Goal: Information Seeking & Learning: Learn about a topic

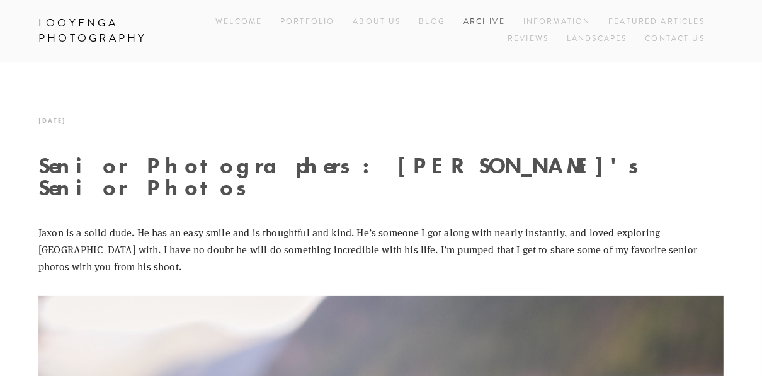
click at [488, 15] on link "Archive" at bounding box center [485, 22] width 42 height 17
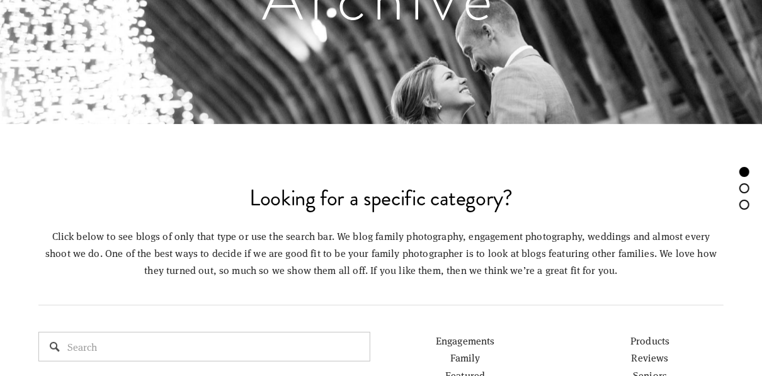
scroll to position [353, 0]
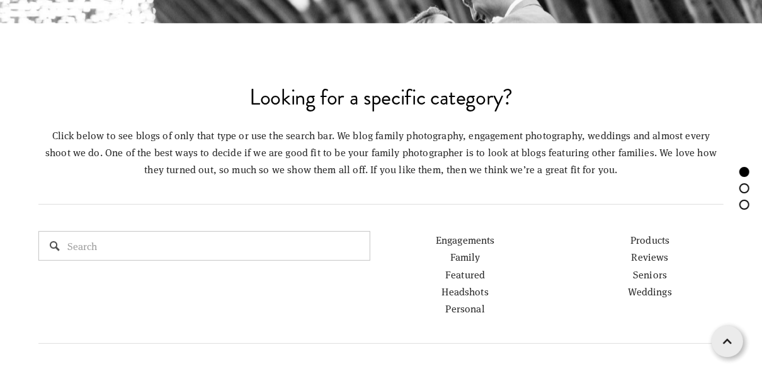
click at [659, 275] on link "Seniors" at bounding box center [650, 274] width 34 height 13
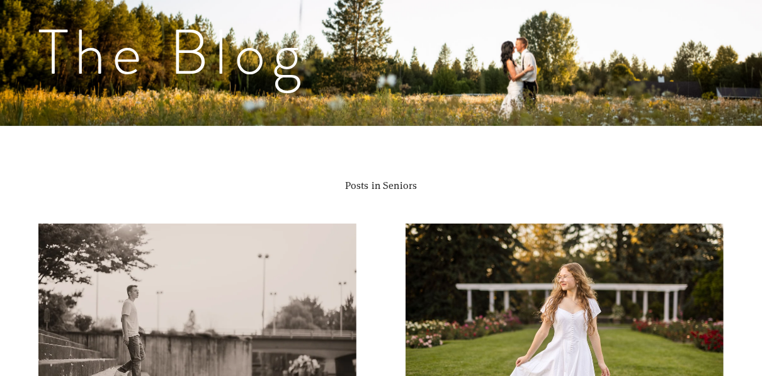
scroll to position [504, 0]
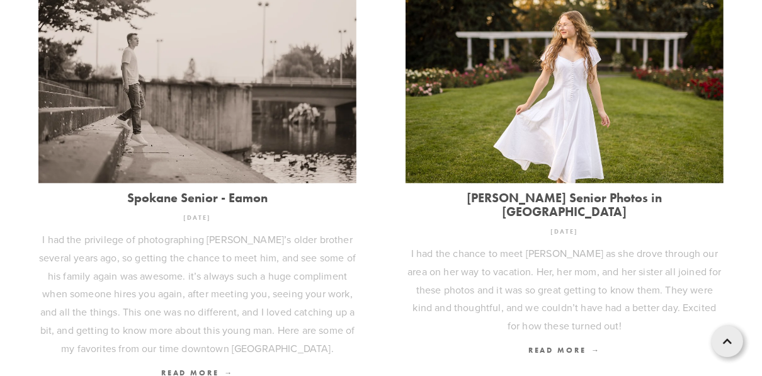
click at [163, 113] on img at bounding box center [197, 78] width 318 height 212
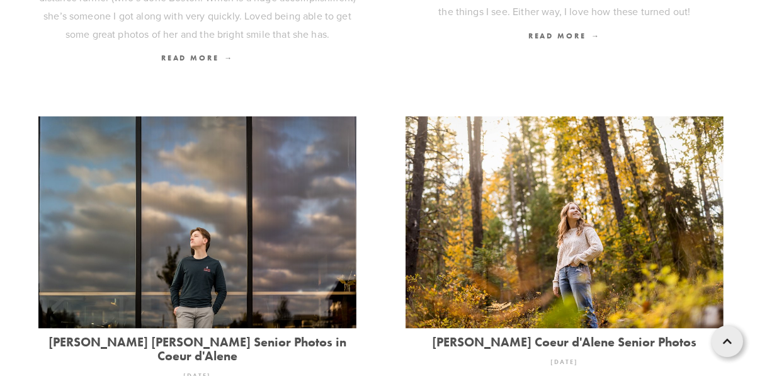
scroll to position [1311, 0]
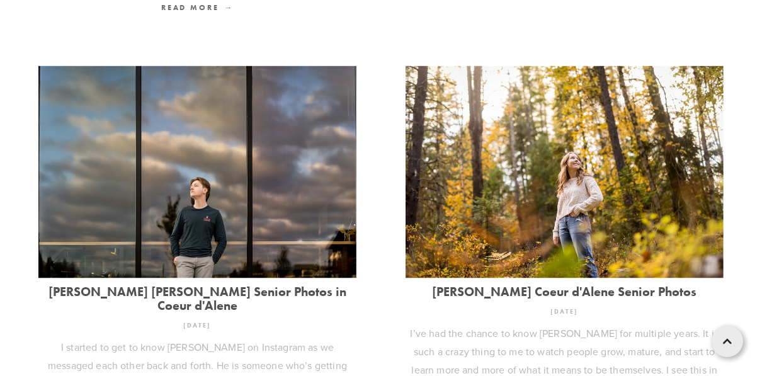
click at [164, 227] on img at bounding box center [197, 172] width 318 height 212
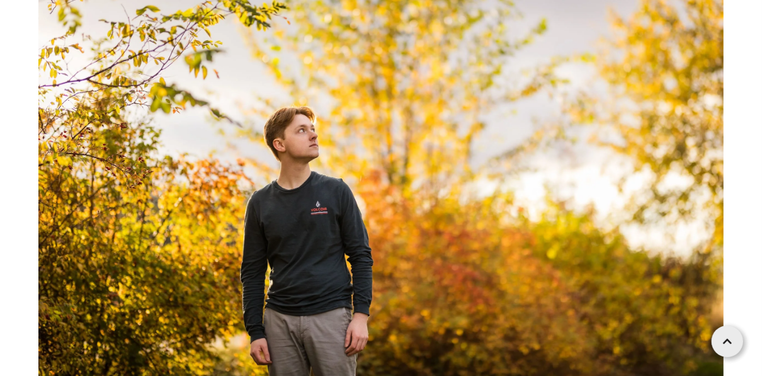
scroll to position [5394, 0]
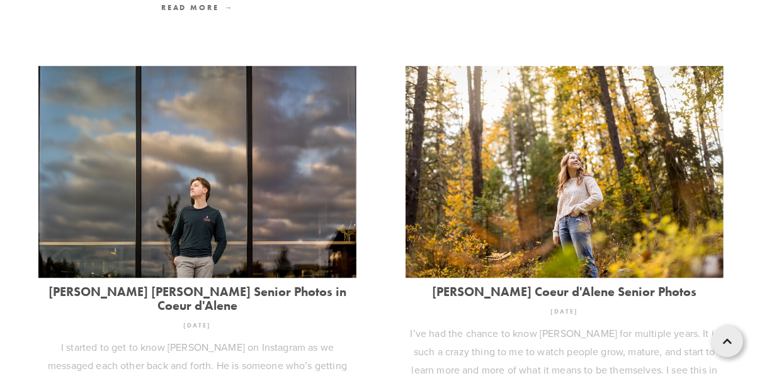
scroll to position [1512, 0]
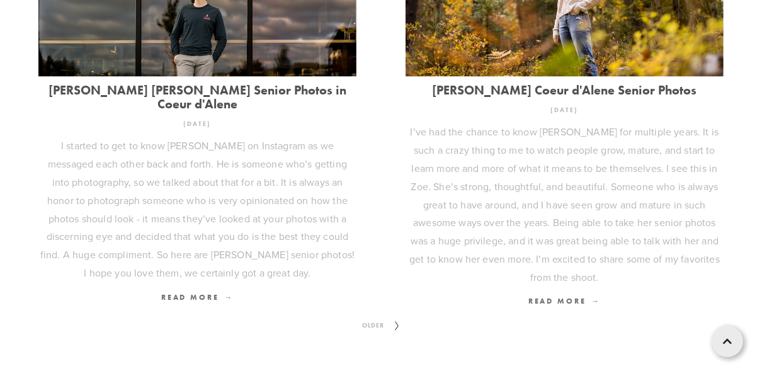
click at [374, 318] on span "Older" at bounding box center [373, 326] width 32 height 16
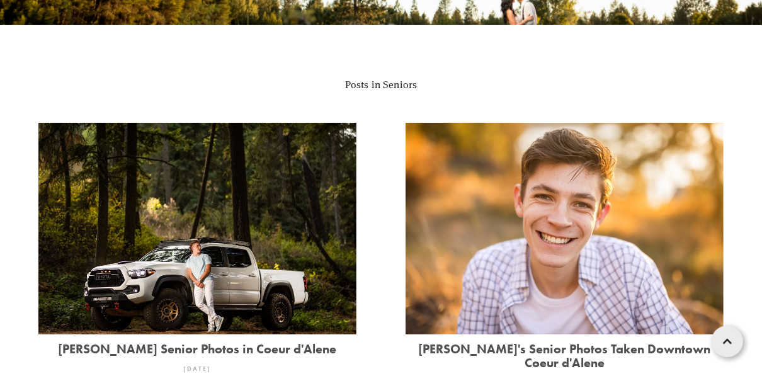
scroll to position [454, 0]
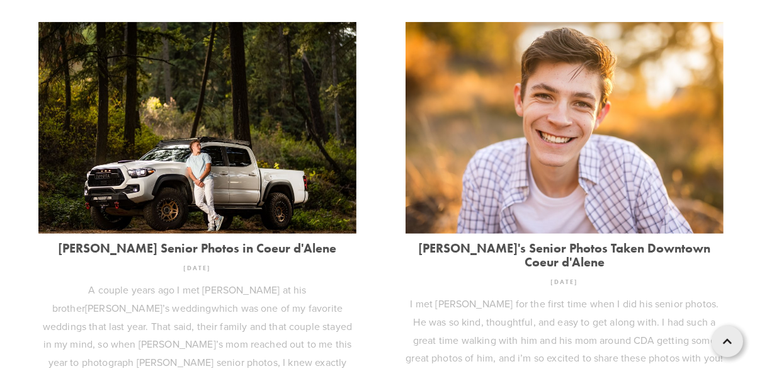
click at [186, 142] on img at bounding box center [197, 128] width 318 height 212
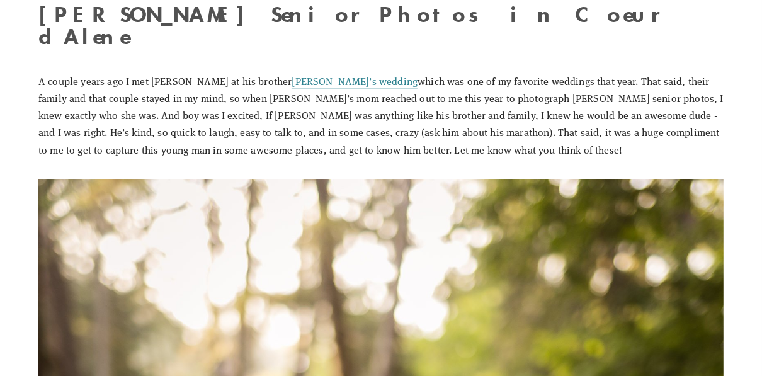
scroll to position [353, 0]
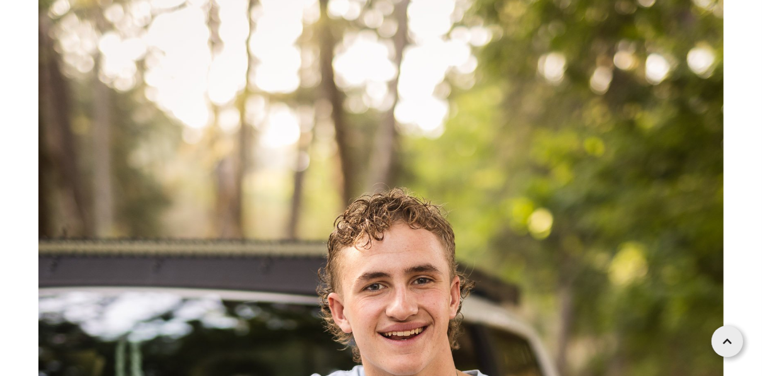
scroll to position [454, 0]
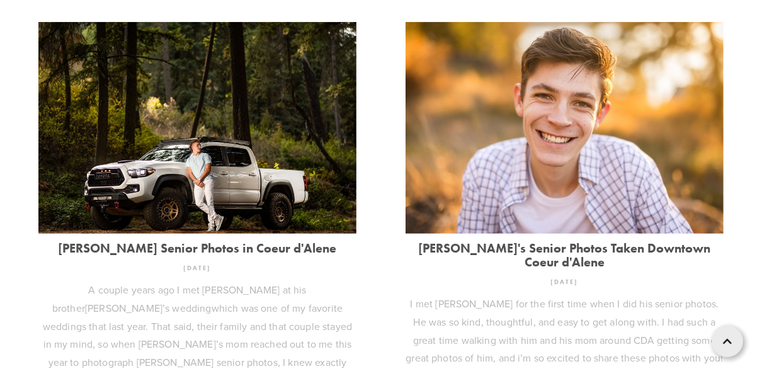
click at [575, 162] on img at bounding box center [565, 128] width 318 height 212
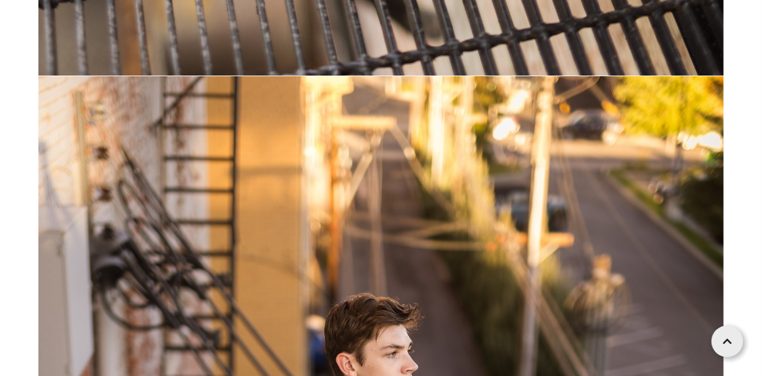
scroll to position [3478, 0]
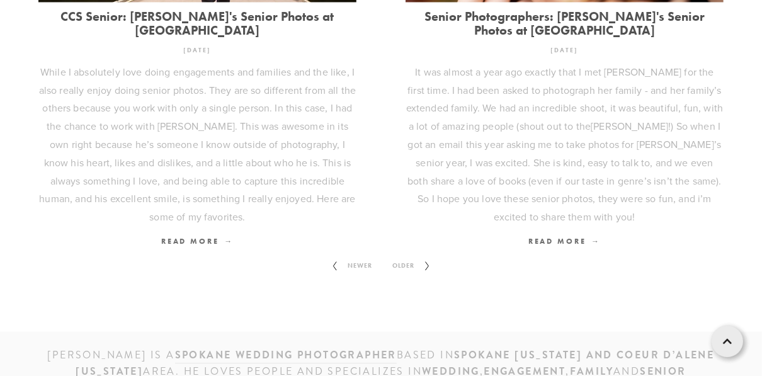
scroll to position [1764, 0]
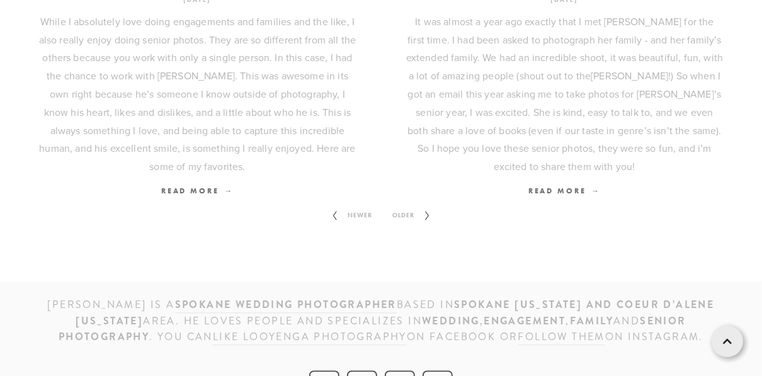
click at [411, 207] on span "Older" at bounding box center [404, 215] width 32 height 16
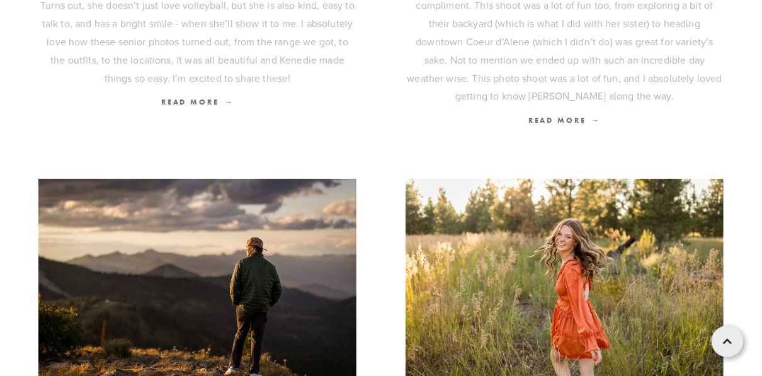
scroll to position [857, 0]
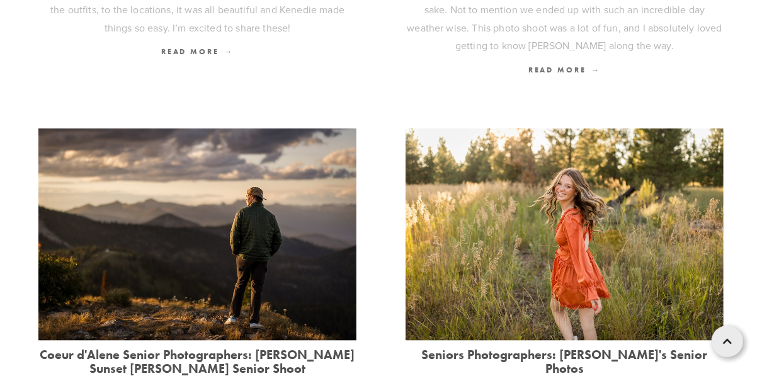
click at [224, 232] on img at bounding box center [197, 235] width 318 height 212
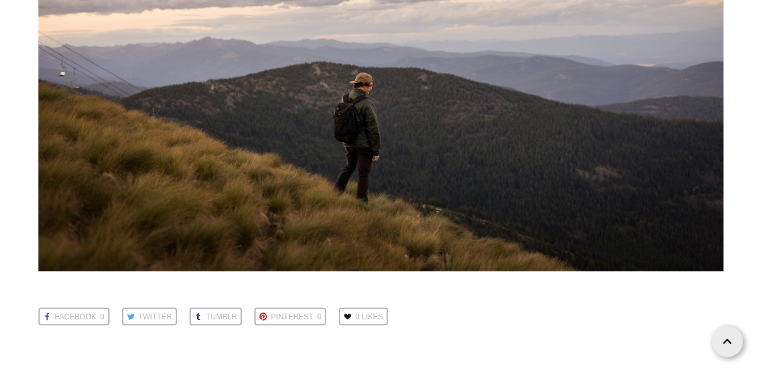
scroll to position [32919, 0]
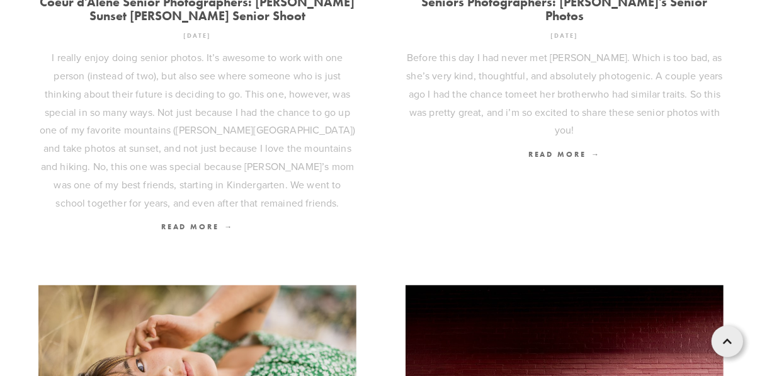
scroll to position [1361, 0]
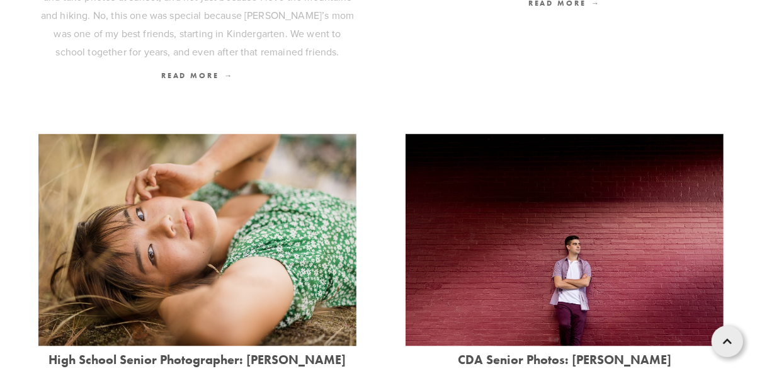
click at [555, 260] on img at bounding box center [565, 240] width 318 height 212
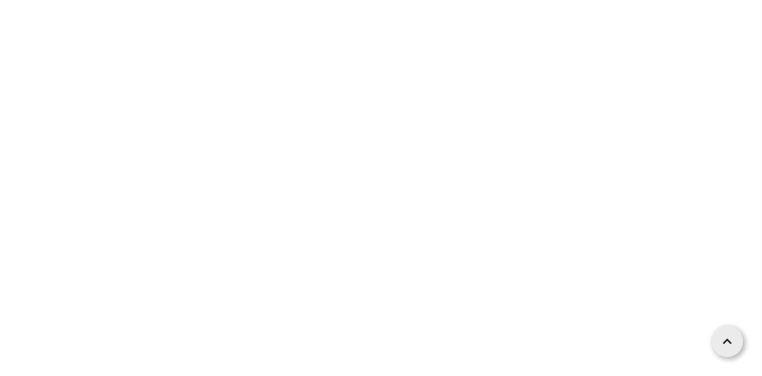
scroll to position [2621, 0]
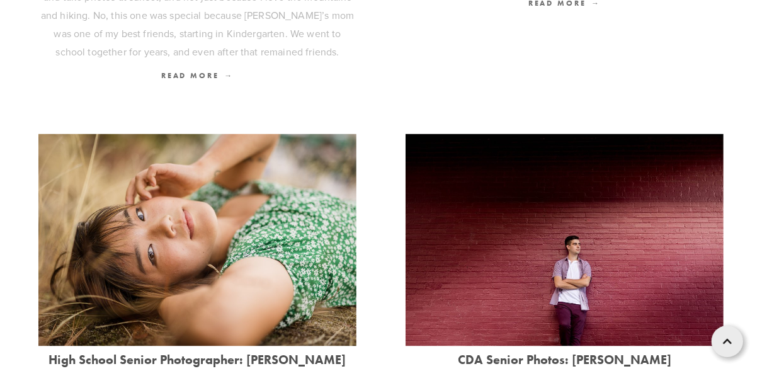
scroll to position [1613, 0]
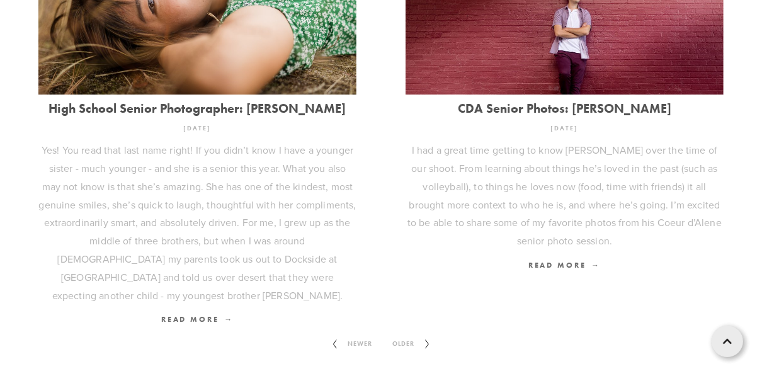
click at [405, 336] on span "Older" at bounding box center [404, 344] width 32 height 16
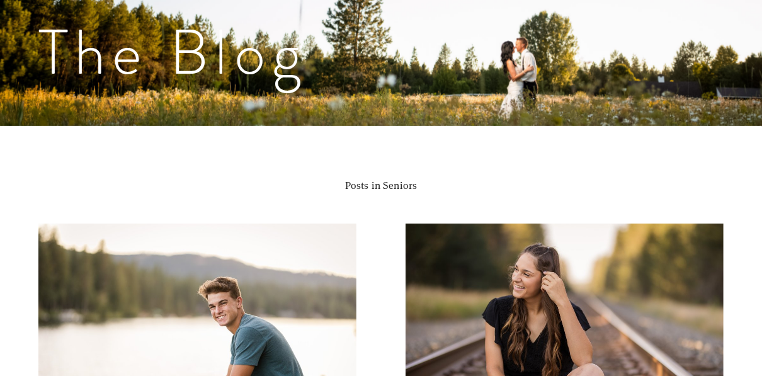
scroll to position [454, 0]
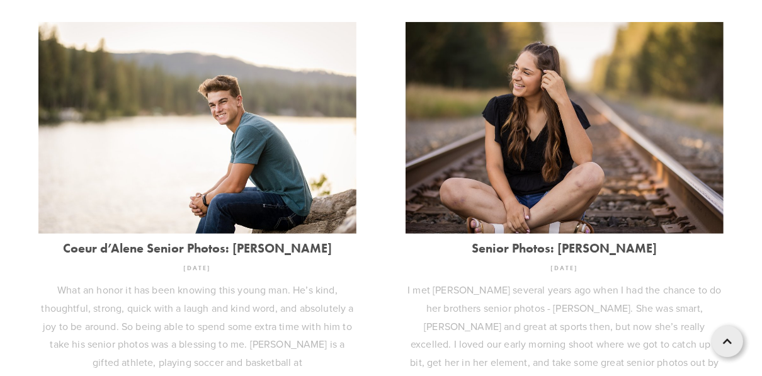
click at [238, 129] on img at bounding box center [197, 128] width 318 height 212
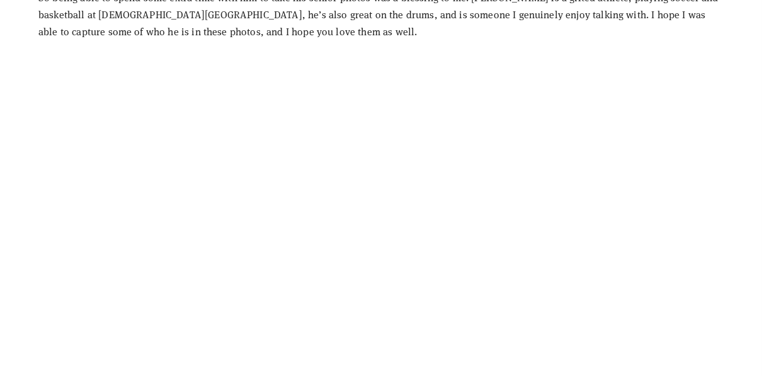
scroll to position [454, 0]
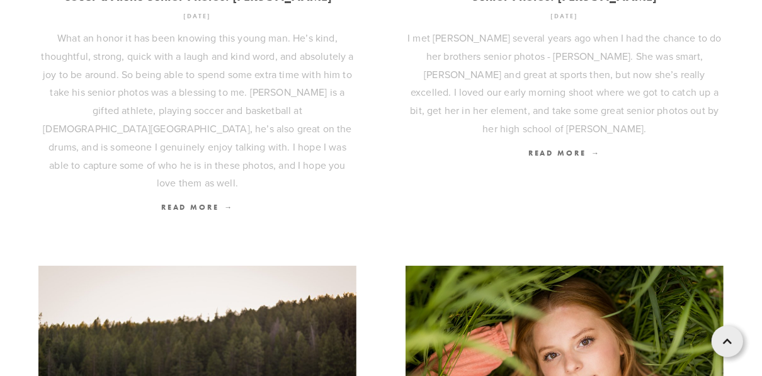
scroll to position [907, 0]
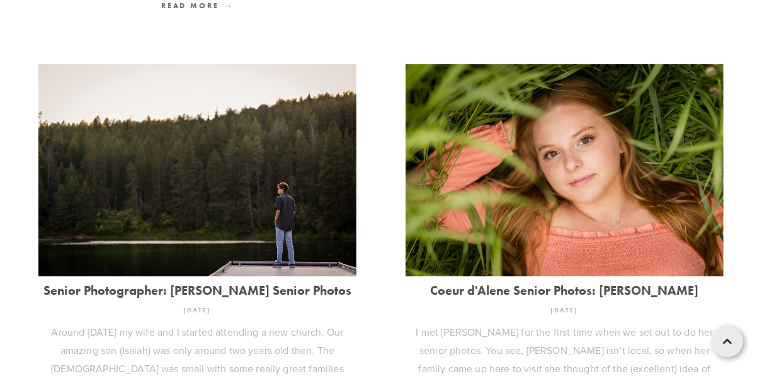
click at [206, 187] on img at bounding box center [197, 170] width 318 height 212
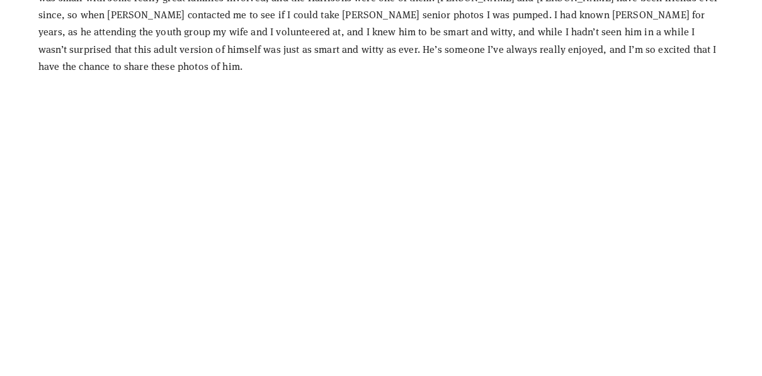
scroll to position [504, 0]
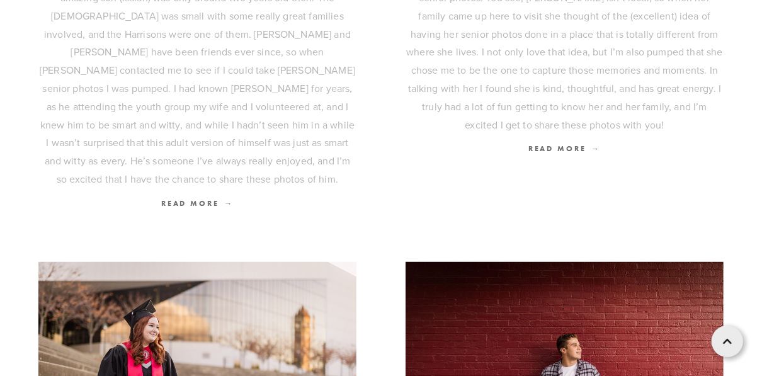
scroll to position [1412, 0]
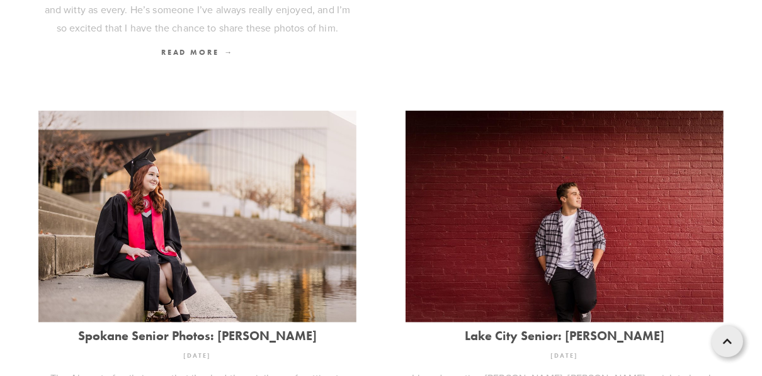
click at [522, 219] on img at bounding box center [565, 217] width 319 height 212
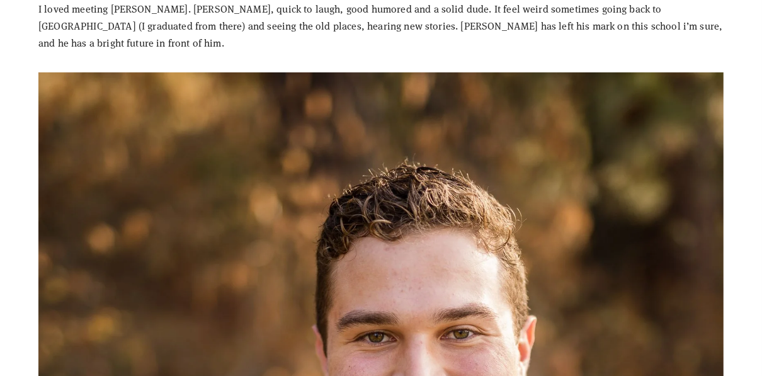
scroll to position [353, 0]
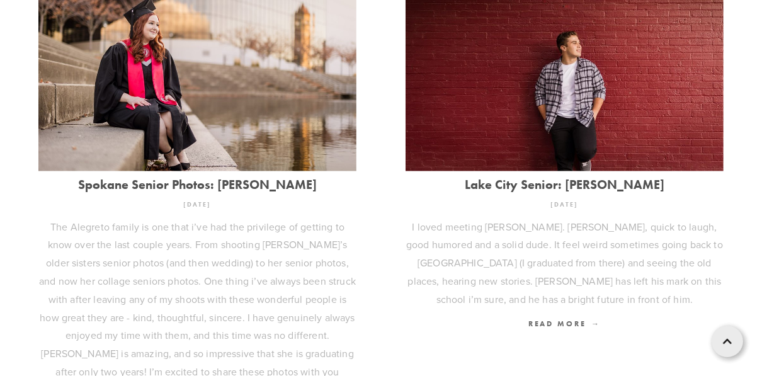
scroll to position [1613, 0]
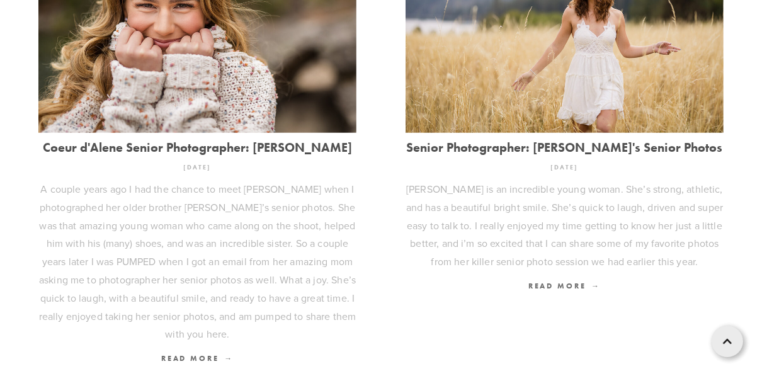
scroll to position [807, 0]
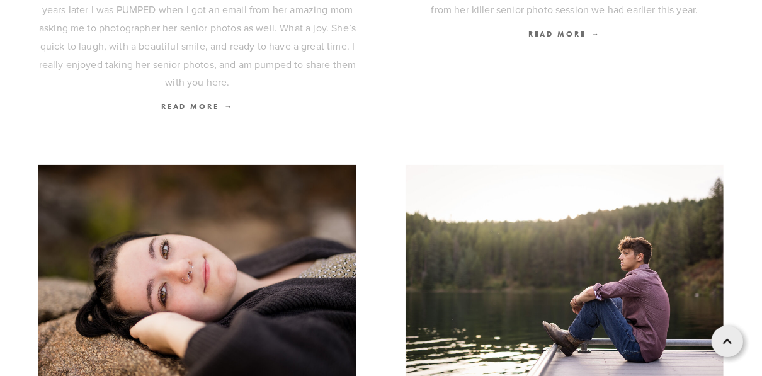
click at [560, 298] on img at bounding box center [565, 271] width 318 height 212
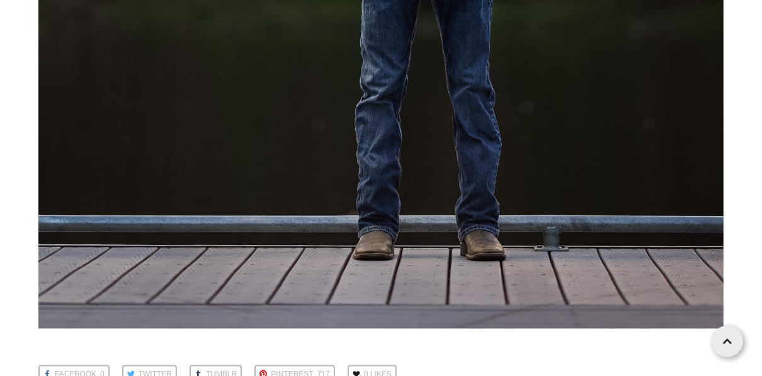
scroll to position [23468, 0]
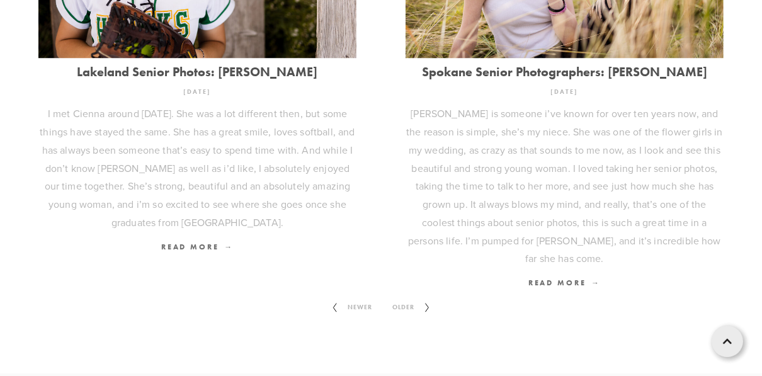
scroll to position [1664, 0]
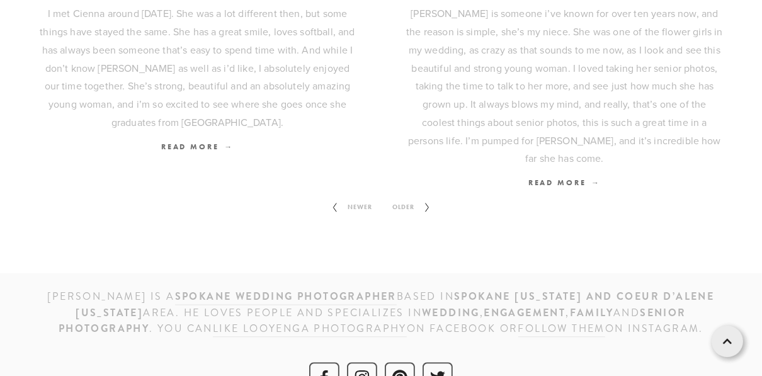
click at [404, 199] on span "Older" at bounding box center [404, 207] width 32 height 16
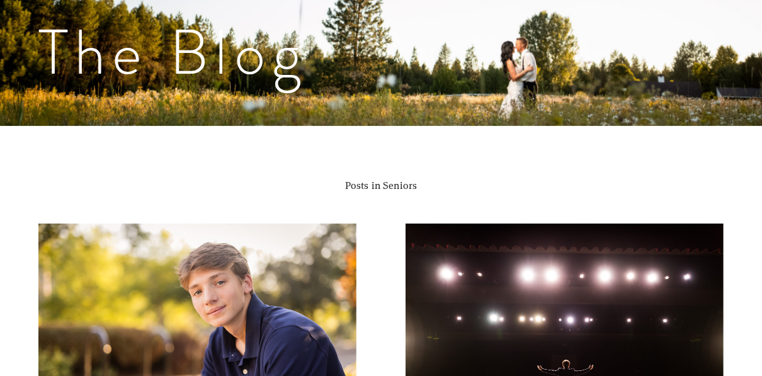
scroll to position [403, 0]
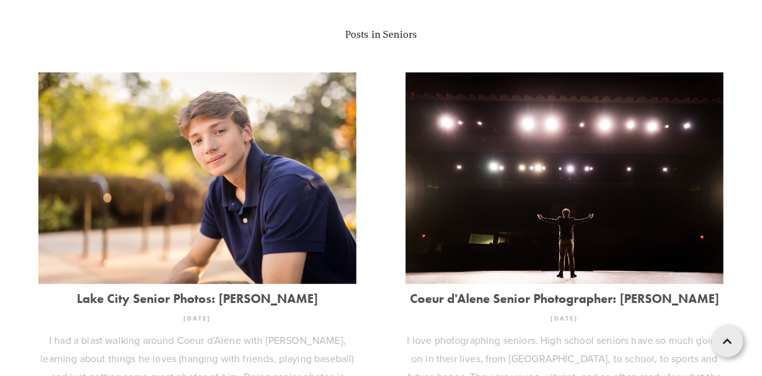
click at [202, 180] on img at bounding box center [197, 178] width 318 height 212
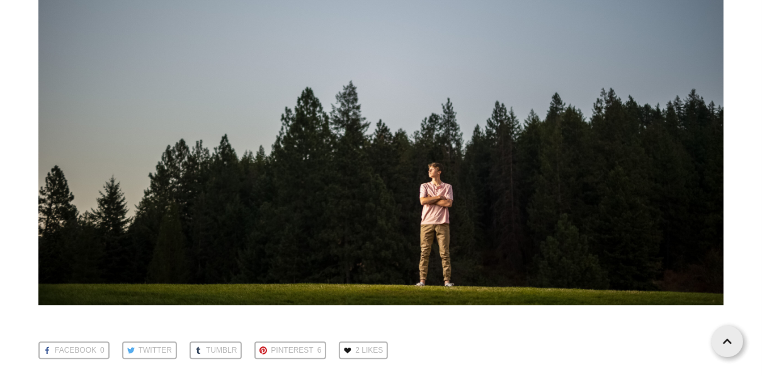
scroll to position [11544, 0]
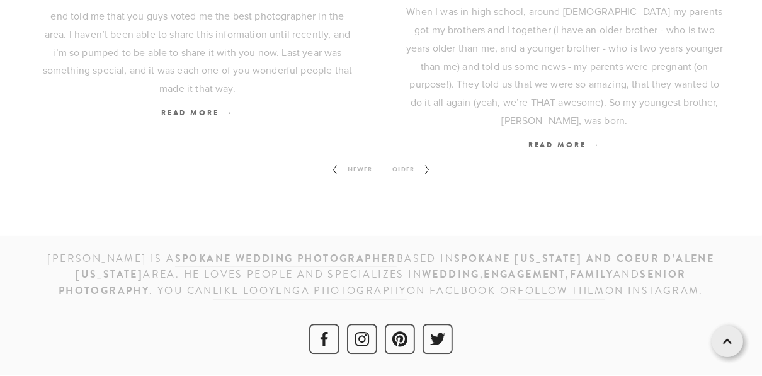
scroll to position [403, 0]
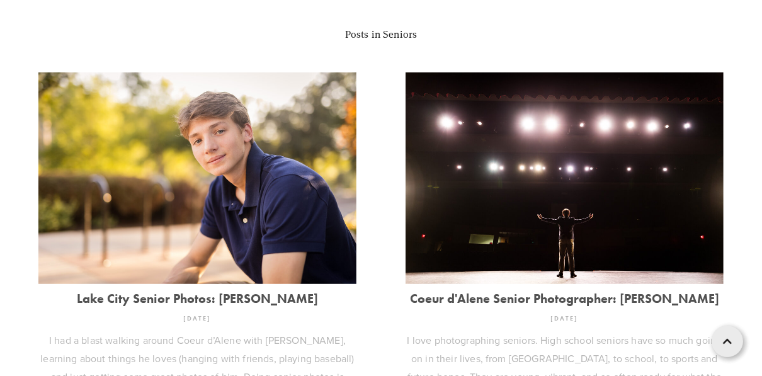
click at [525, 234] on img at bounding box center [565, 178] width 318 height 212
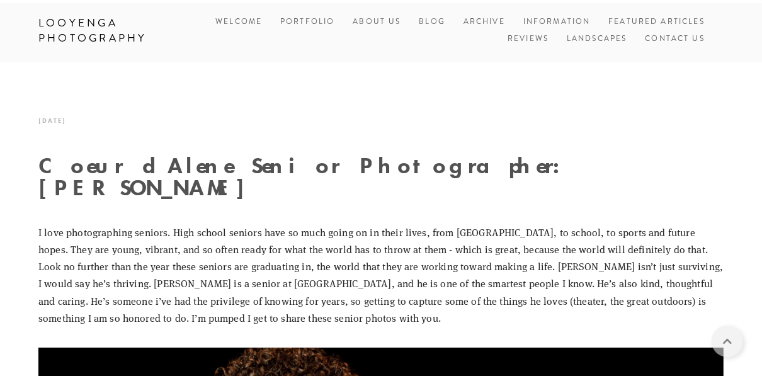
scroll to position [302, 0]
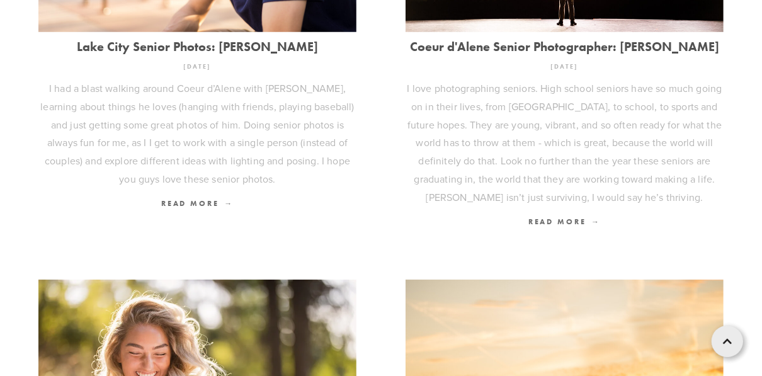
scroll to position [907, 0]
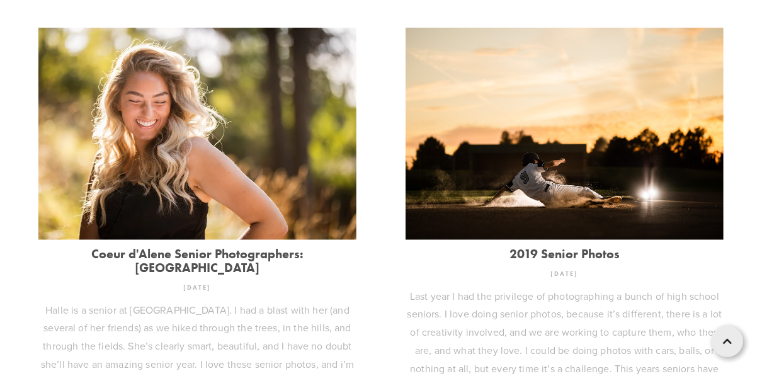
click at [520, 148] on img at bounding box center [565, 134] width 318 height 212
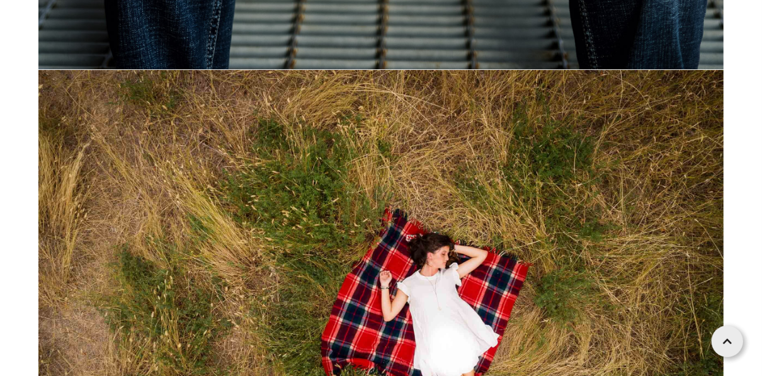
scroll to position [2924, 0]
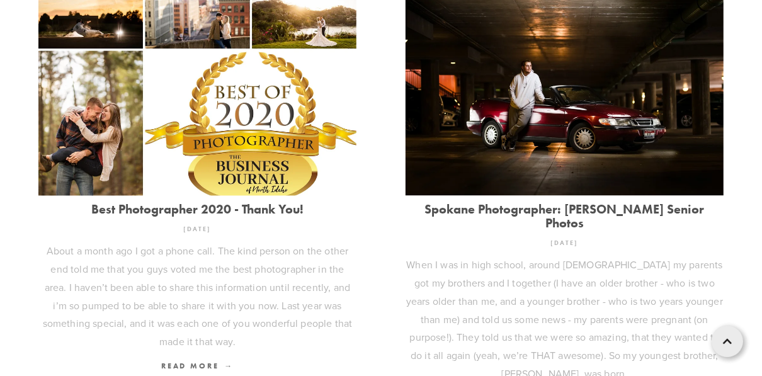
scroll to position [1613, 0]
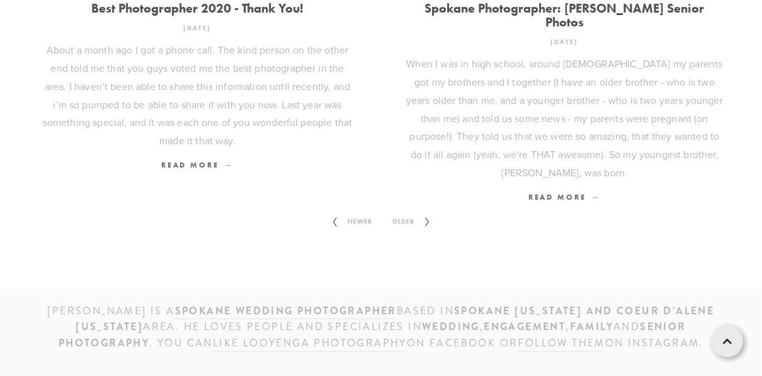
click at [405, 214] on span "Older" at bounding box center [404, 222] width 32 height 16
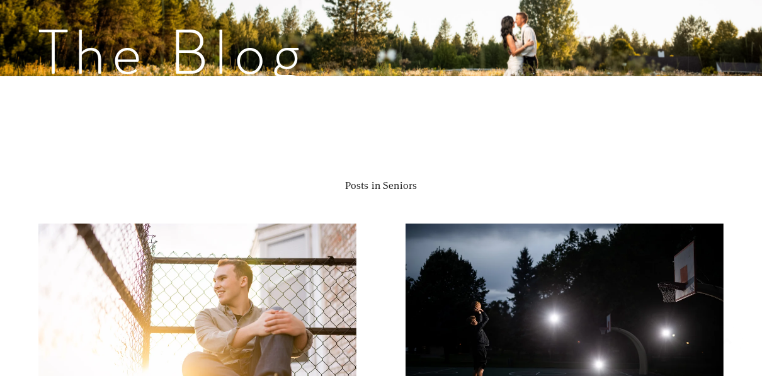
scroll to position [454, 0]
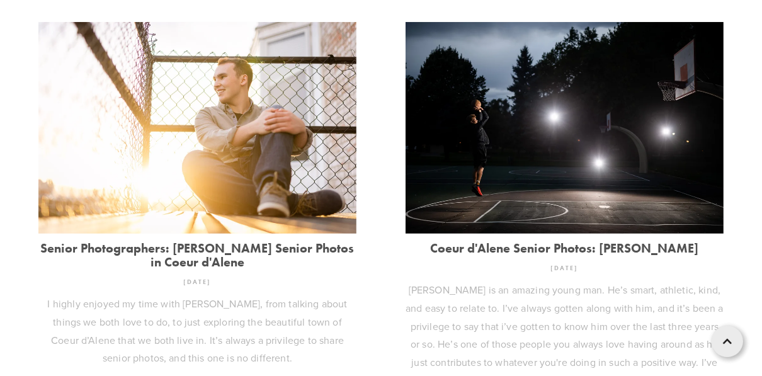
click at [541, 146] on img at bounding box center [565, 128] width 319 height 212
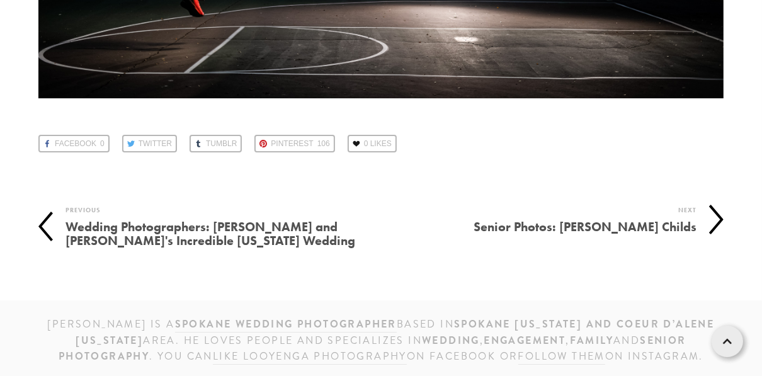
scroll to position [9192, 0]
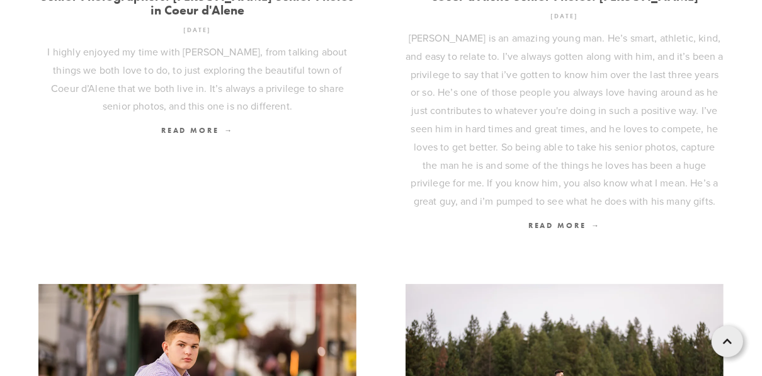
scroll to position [857, 0]
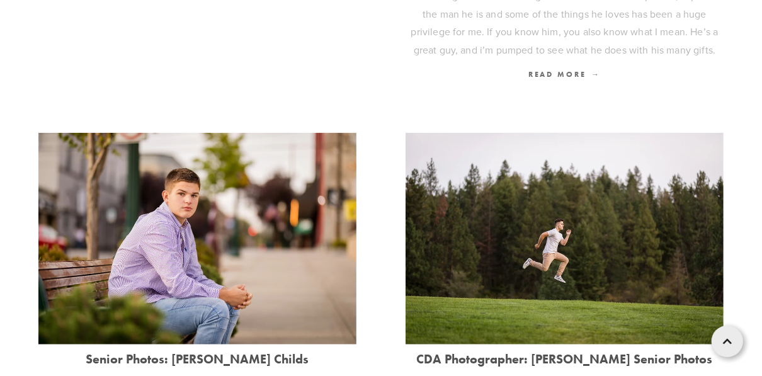
click at [190, 202] on img at bounding box center [197, 239] width 318 height 212
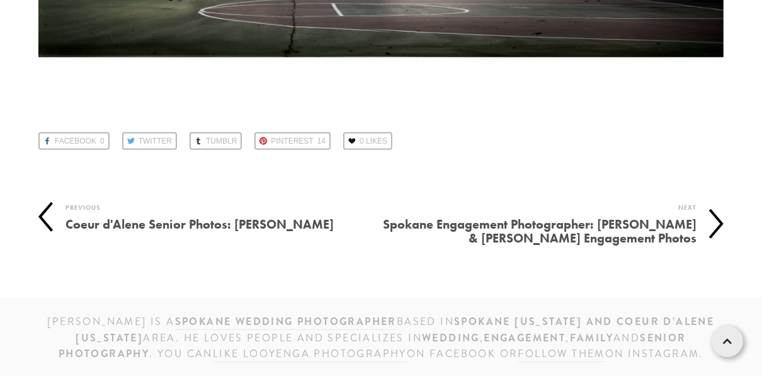
scroll to position [10248, 0]
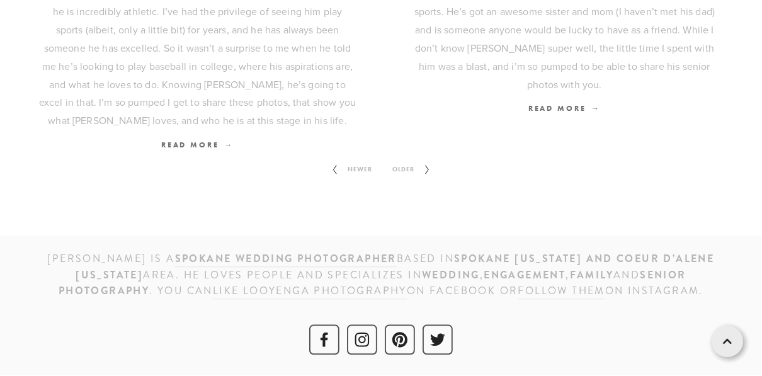
scroll to position [857, 0]
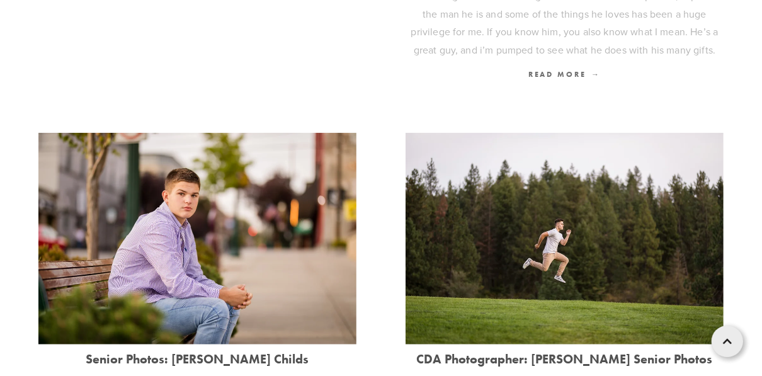
click at [580, 224] on img at bounding box center [565, 239] width 318 height 212
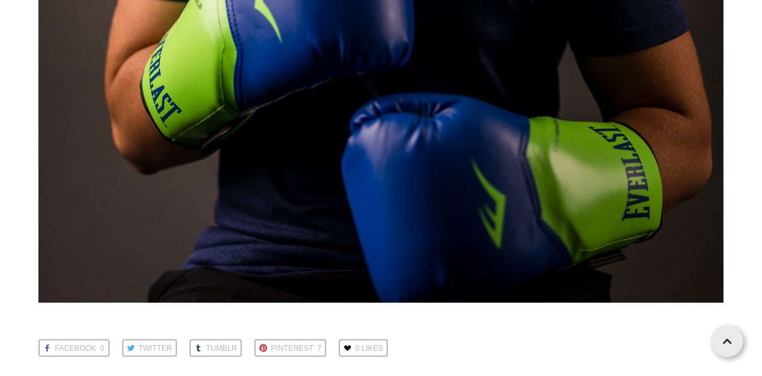
scroll to position [17090, 0]
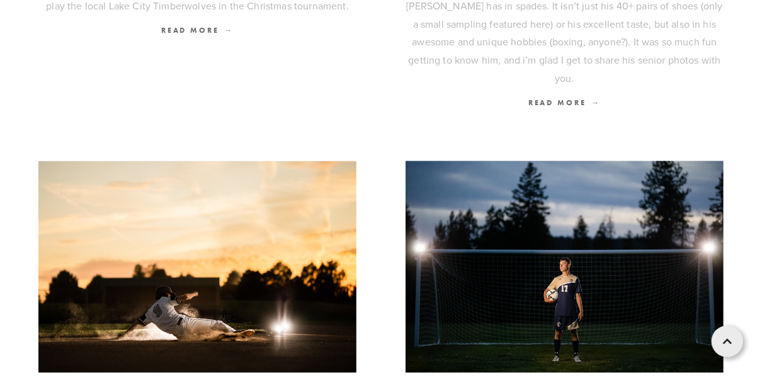
scroll to position [1462, 0]
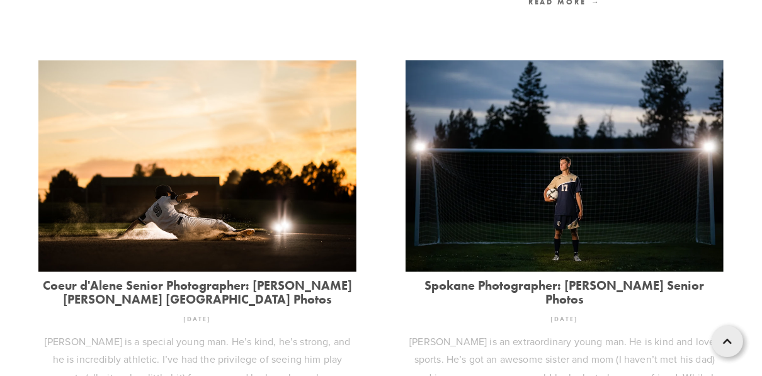
click at [213, 168] on img at bounding box center [197, 166] width 318 height 212
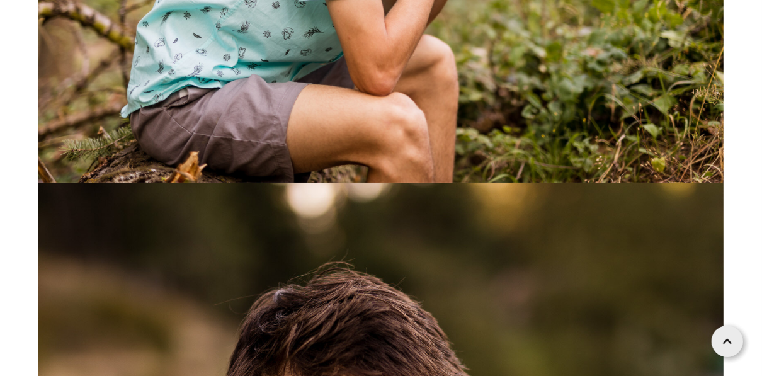
scroll to position [3428, 0]
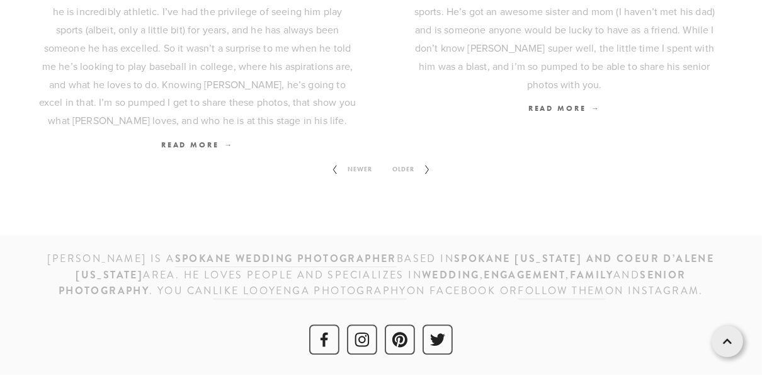
scroll to position [1462, 0]
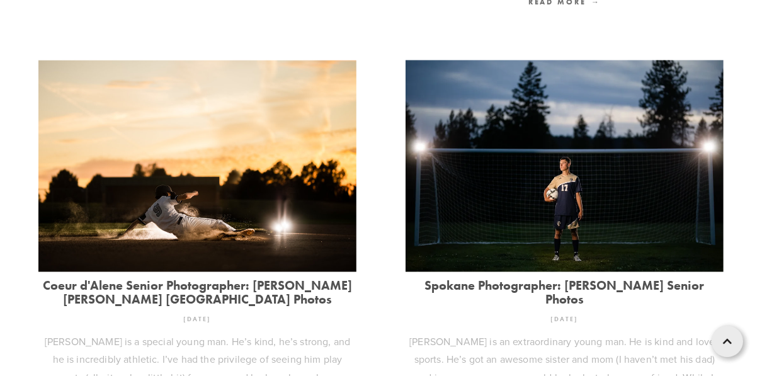
click at [553, 195] on img at bounding box center [565, 166] width 318 height 213
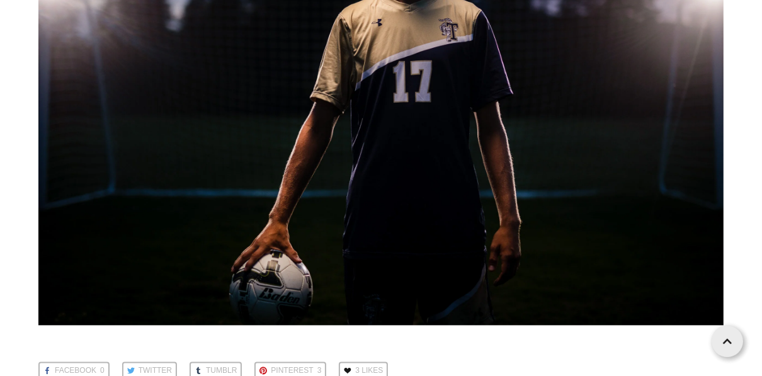
scroll to position [17745, 0]
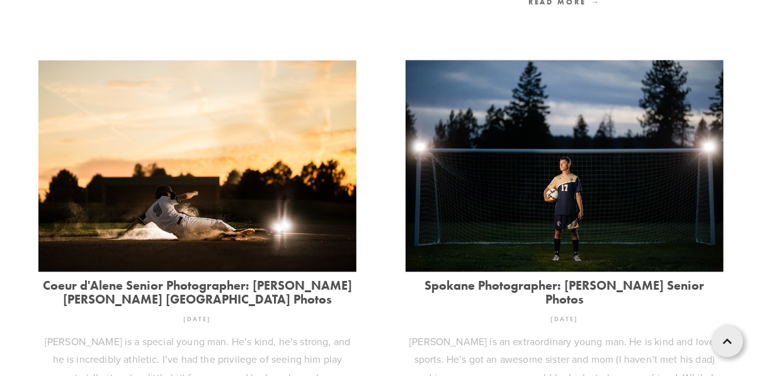
scroll to position [1664, 0]
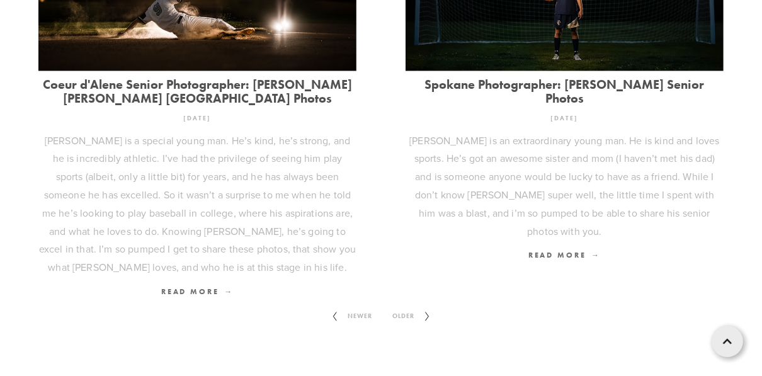
click at [405, 308] on span "Older" at bounding box center [404, 316] width 32 height 16
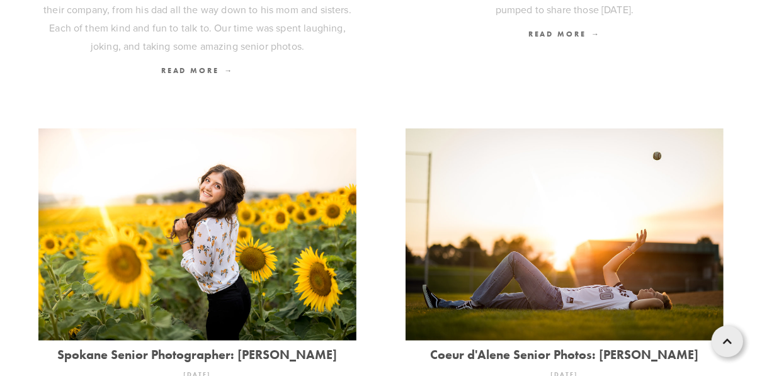
scroll to position [907, 0]
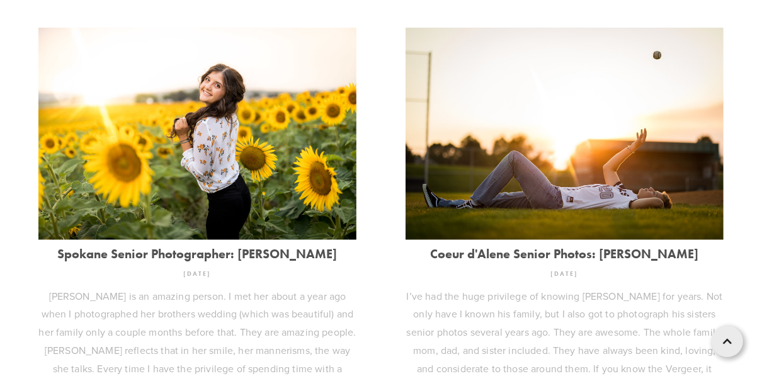
click at [582, 171] on img at bounding box center [565, 134] width 318 height 212
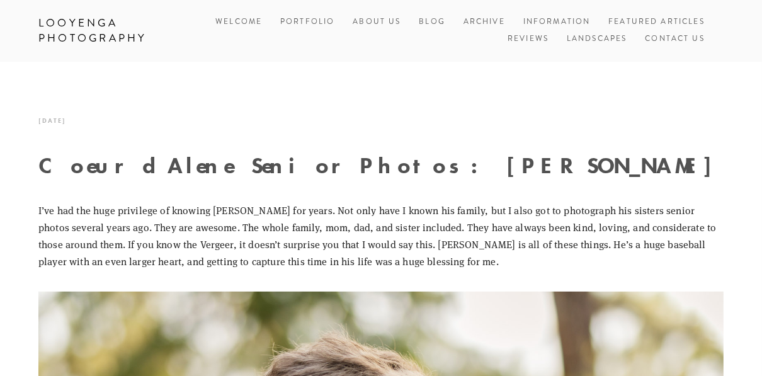
scroll to position [302, 0]
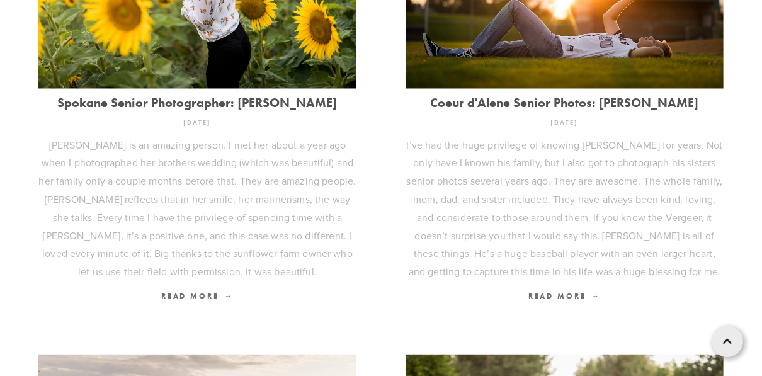
scroll to position [1260, 0]
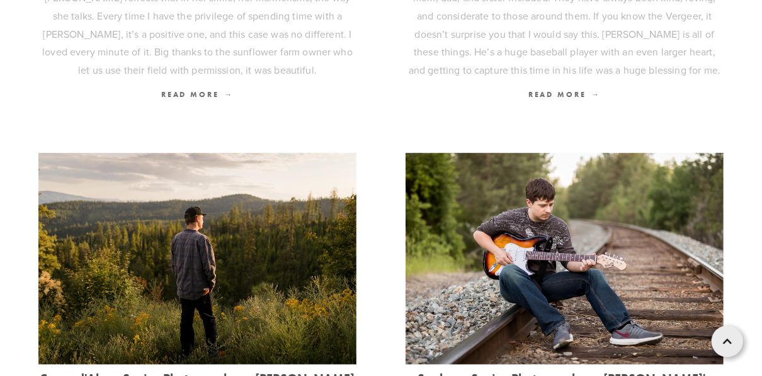
click at [212, 233] on img at bounding box center [197, 259] width 318 height 212
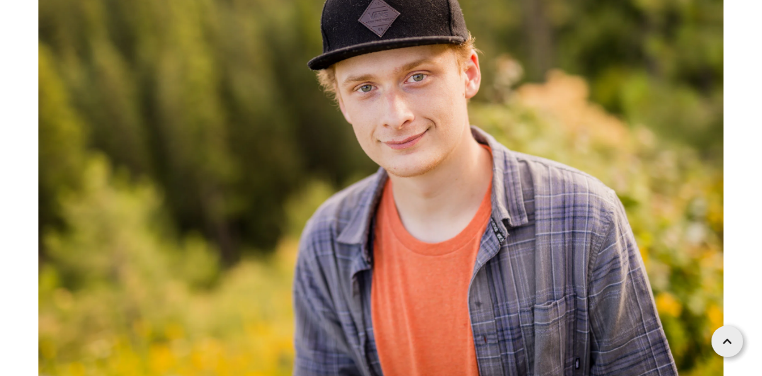
scroll to position [6162, 0]
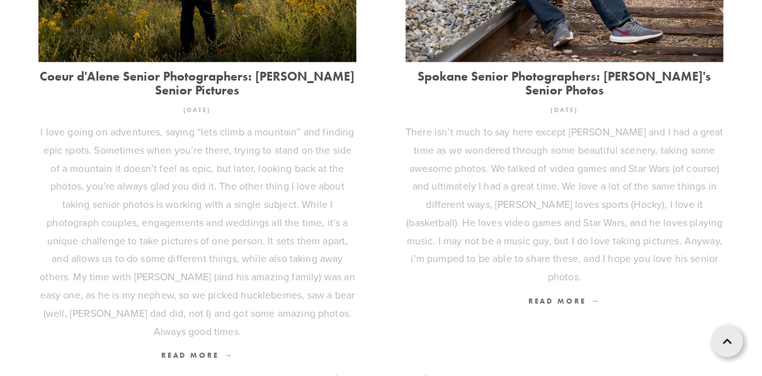
scroll to position [1664, 0]
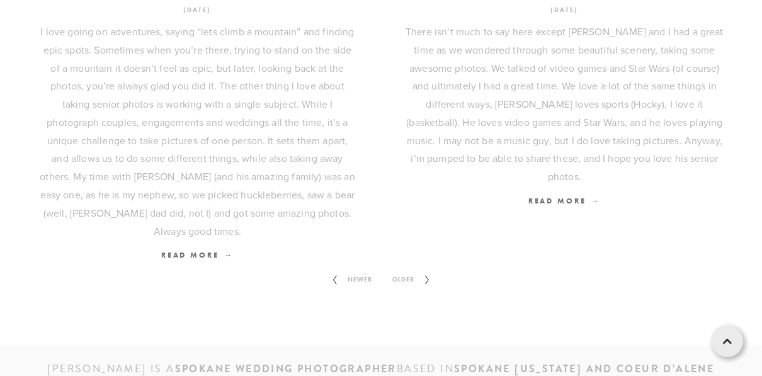
click at [408, 272] on span "Older" at bounding box center [404, 280] width 32 height 16
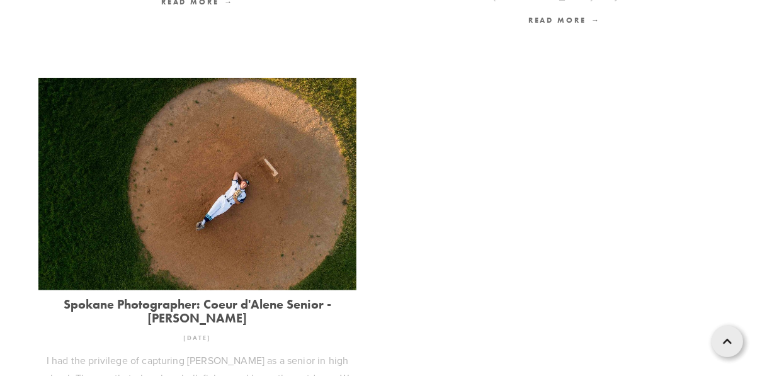
scroll to position [1008, 0]
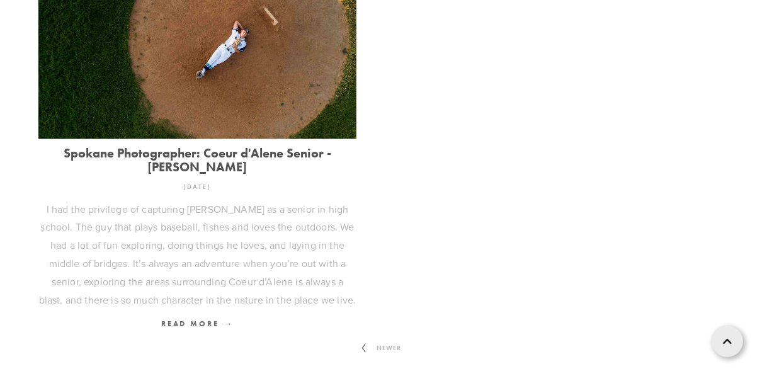
click at [206, 45] on img at bounding box center [197, 33] width 319 height 212
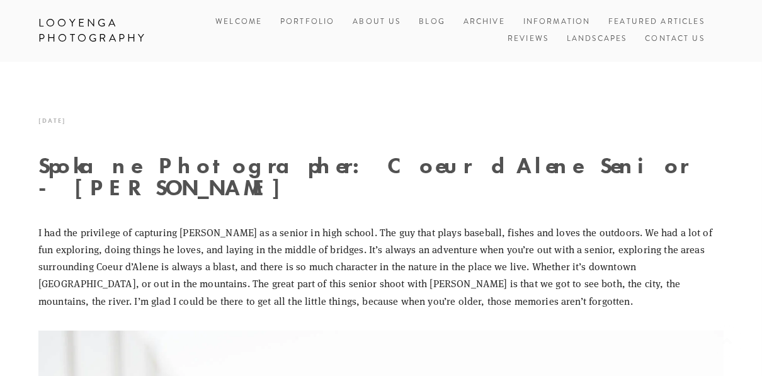
scroll to position [302, 0]
